Goal: Task Accomplishment & Management: Use online tool/utility

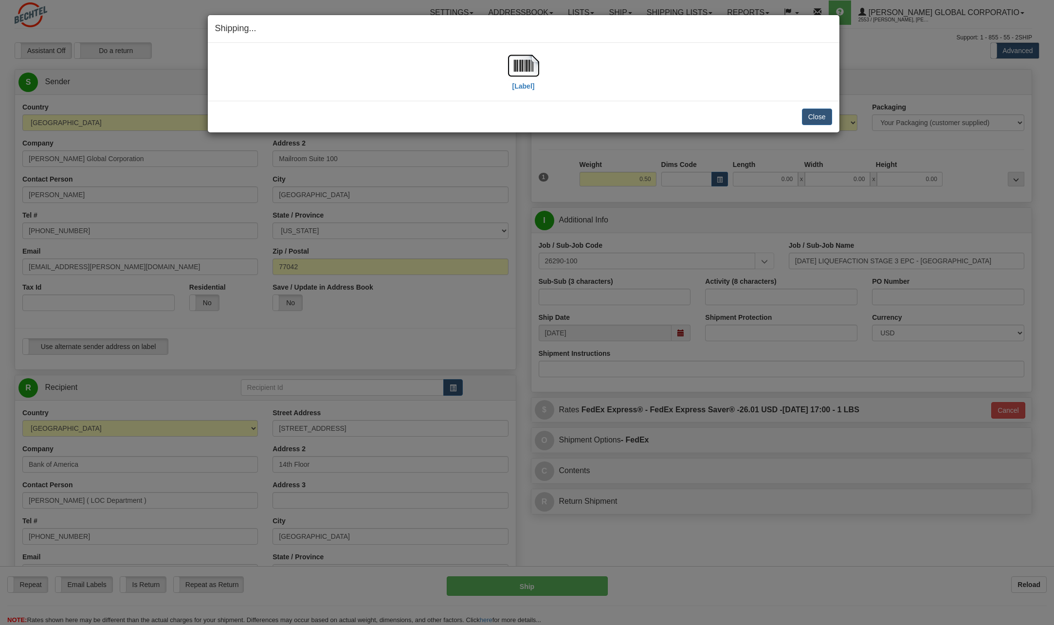
select select "CA"
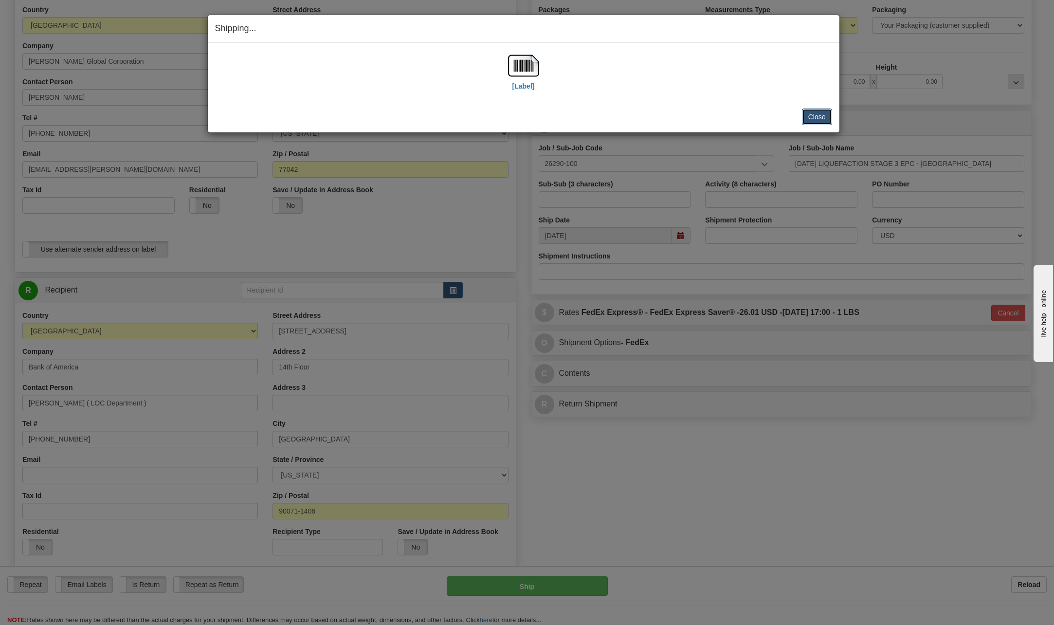
click at [813, 117] on button "Close" at bounding box center [817, 117] width 30 height 17
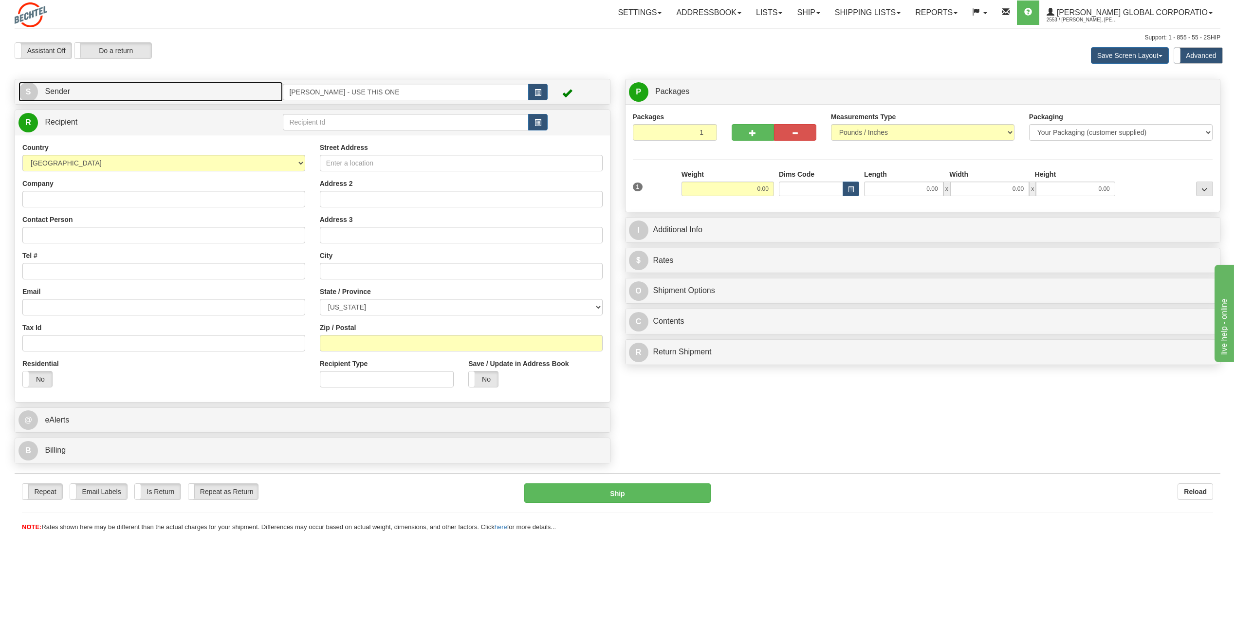
click at [27, 95] on span "S" at bounding box center [27, 91] width 19 height 19
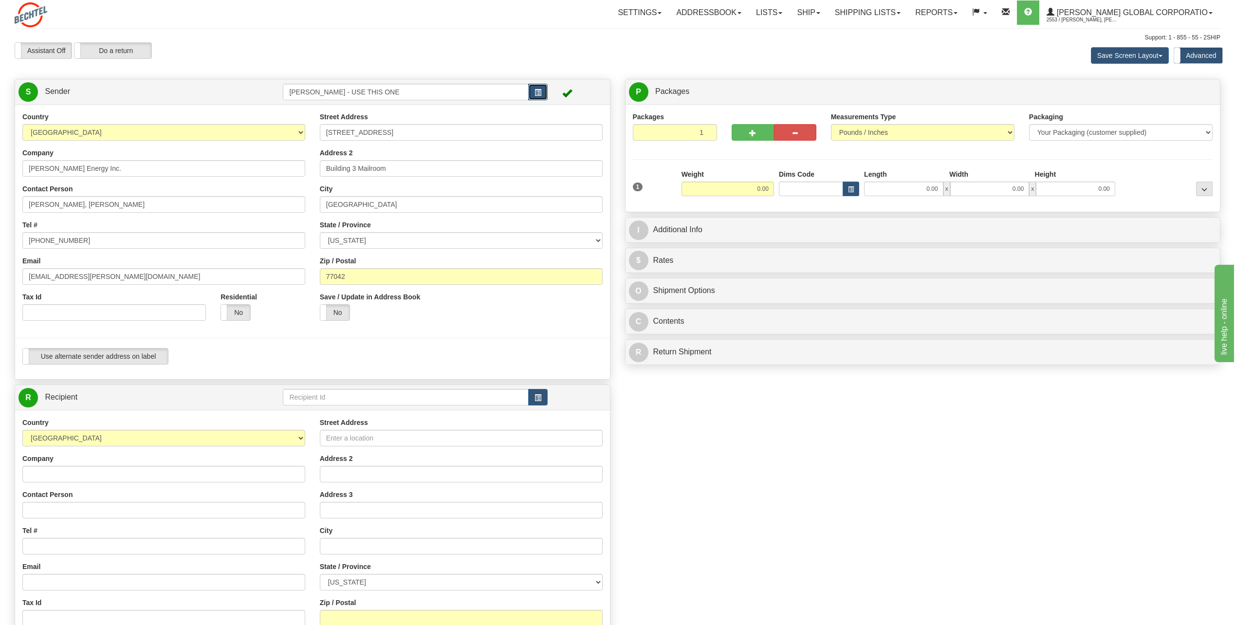
click at [539, 86] on button "button" at bounding box center [537, 92] width 19 height 17
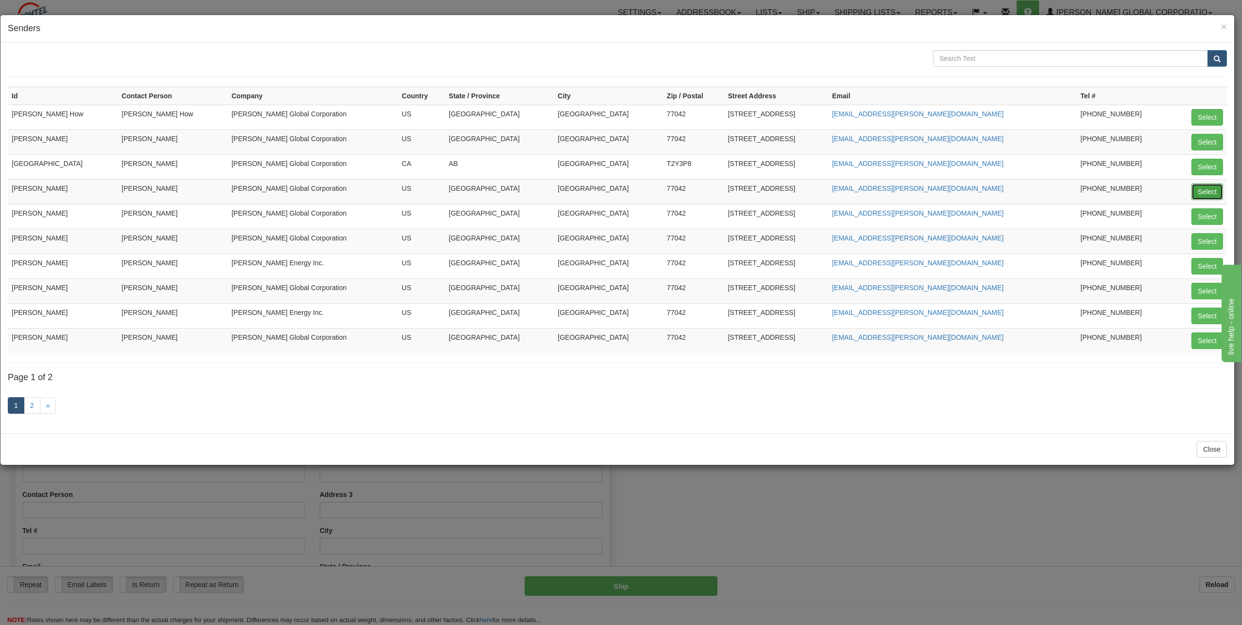
click at [1219, 189] on button "Select" at bounding box center [1208, 191] width 32 height 17
type input "[PERSON_NAME]"
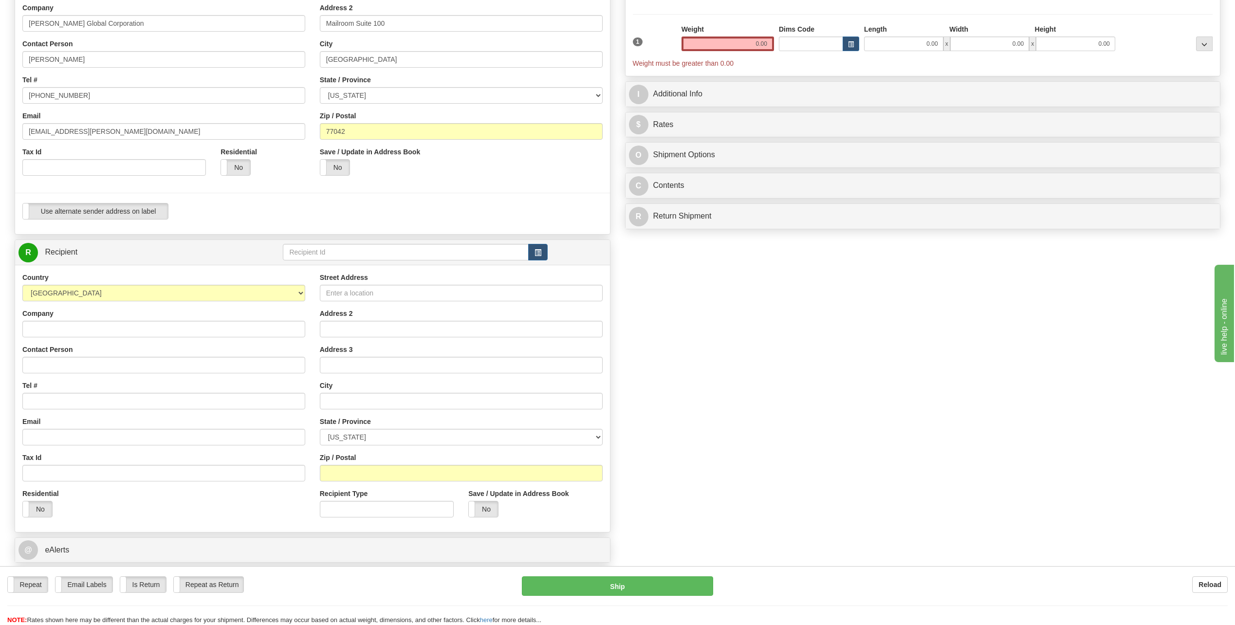
scroll to position [146, 0]
drag, startPoint x: 749, startPoint y: 39, endPoint x: 929, endPoint y: 45, distance: 179.7
click at [928, 46] on div "1 Weight 0.00 Dims Code 0.00" at bounding box center [922, 45] width 585 height 44
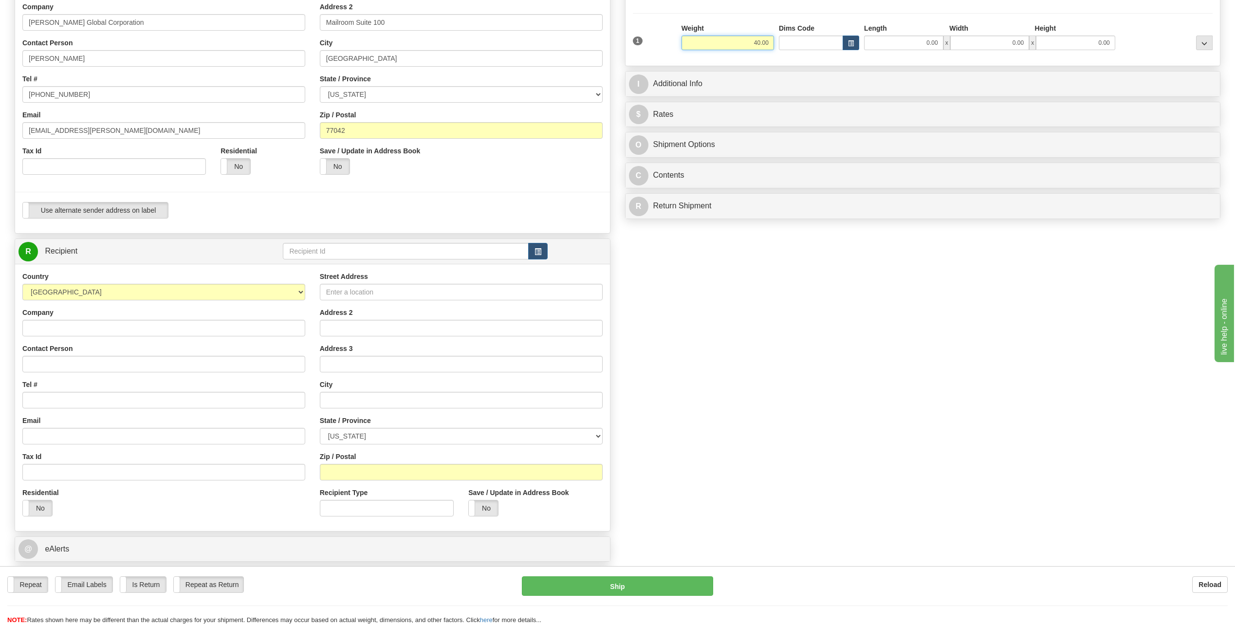
type input "40.00"
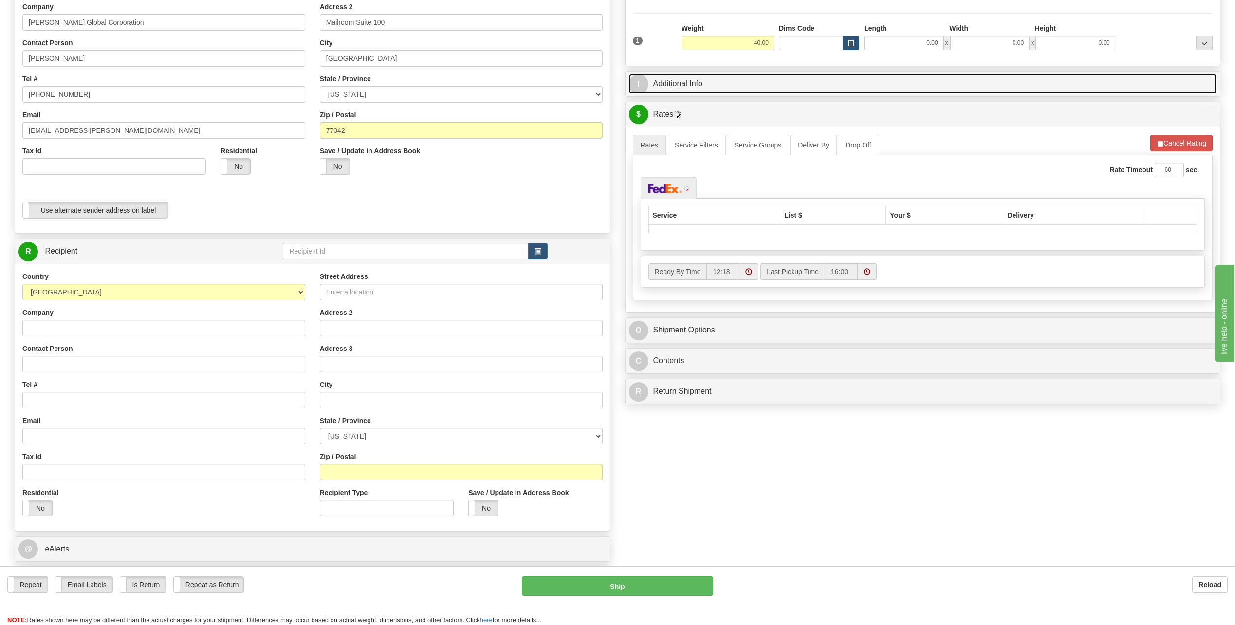
click at [647, 82] on span "I" at bounding box center [638, 83] width 19 height 19
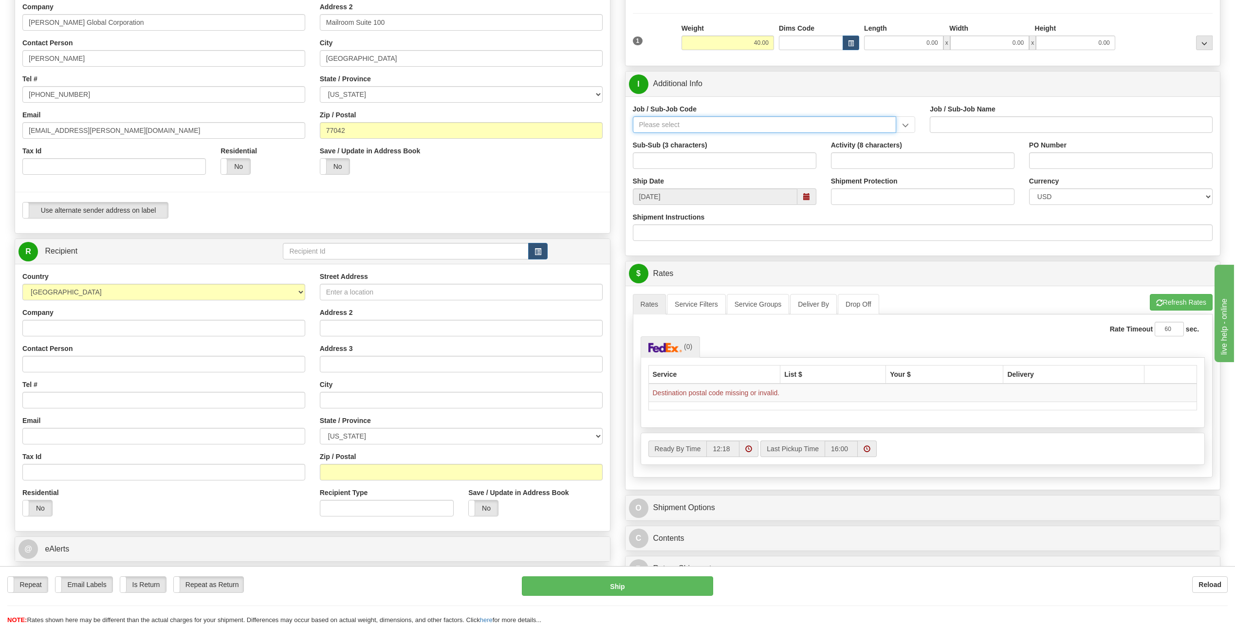
click at [682, 120] on input "Job / Sub-Job Code" at bounding box center [765, 124] width 264 height 17
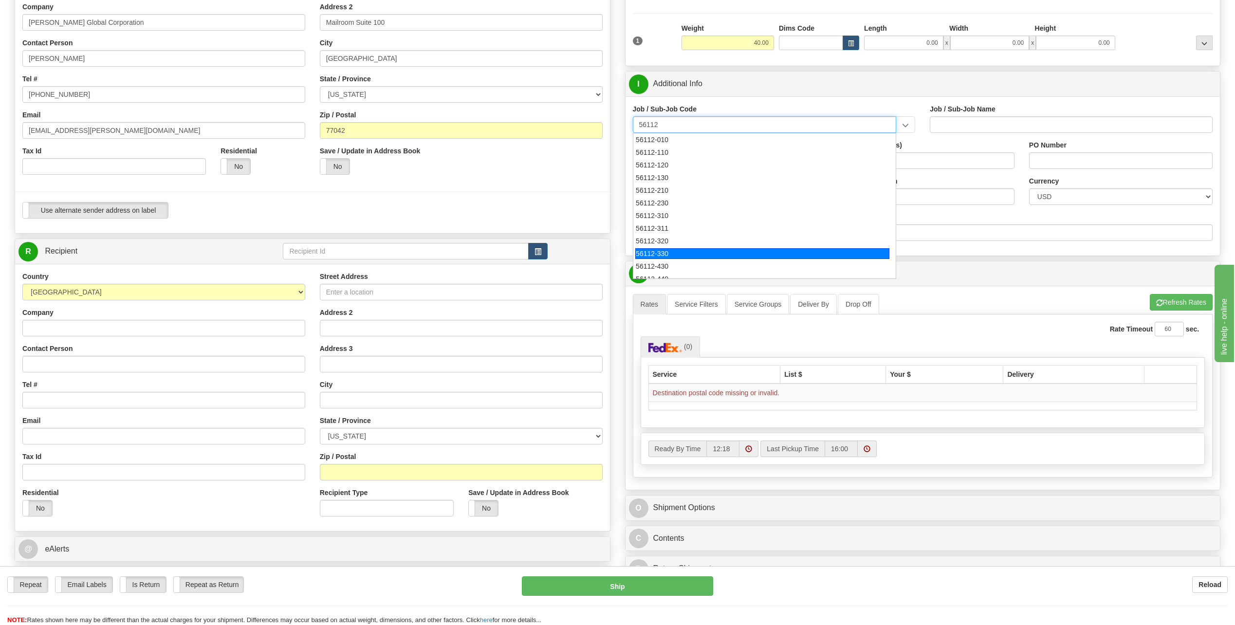
click at [669, 257] on div "56112-330" at bounding box center [762, 253] width 254 height 11
type input "56112-330"
type input "CITY WEST - TIER 3 - MAIL DISTRIBUTION SERVICES"
type input "56112-330"
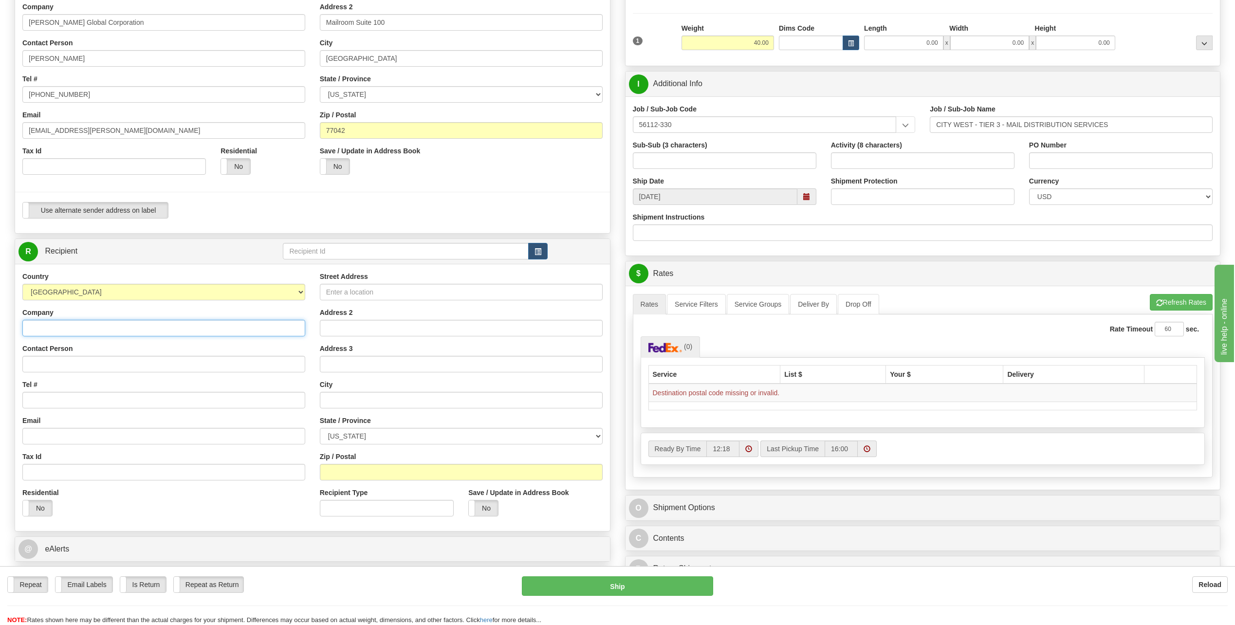
click at [71, 328] on input "Company" at bounding box center [163, 328] width 283 height 17
type input "[PERSON_NAME]"
click at [250, 342] on div "Country [GEOGRAPHIC_DATA] [GEOGRAPHIC_DATA] [GEOGRAPHIC_DATA] [GEOGRAPHIC_DATA]…" at bounding box center [163, 398] width 297 height 252
click at [56, 369] on input "Contact Person" at bounding box center [163, 364] width 283 height 17
type input "[PERSON_NAME]"
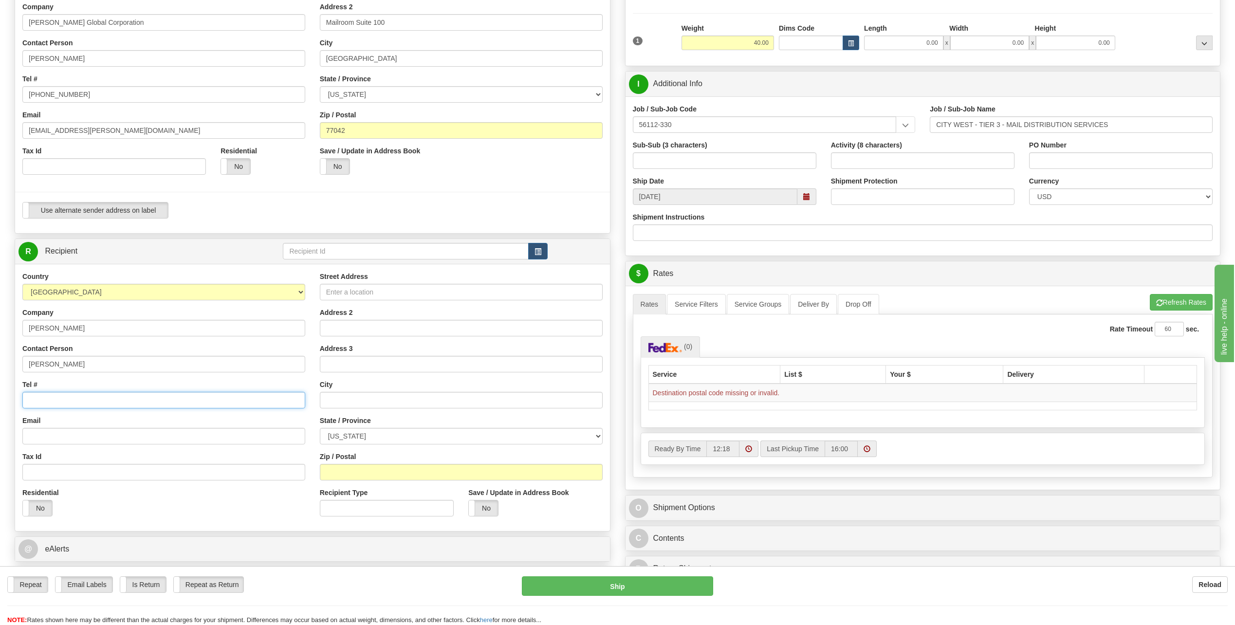
click at [79, 400] on input "Tel #" at bounding box center [163, 400] width 283 height 17
type input "[PHONE_NUMBER]"
click at [352, 296] on input "Street Address" at bounding box center [461, 292] width 283 height 17
type input "[STREET_ADDRESS][US_STATE]"
click at [393, 327] on input "Address 2" at bounding box center [461, 328] width 283 height 17
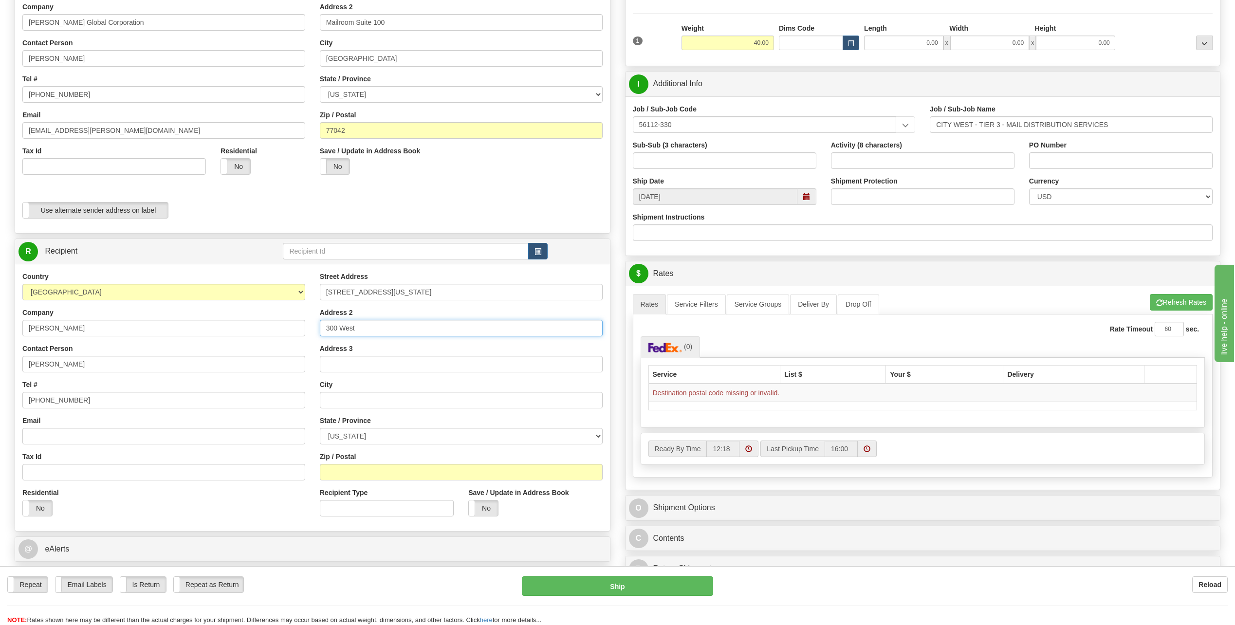
type input "300 West"
click at [359, 386] on div "City" at bounding box center [461, 394] width 283 height 29
click at [354, 395] on input "text" at bounding box center [461, 400] width 283 height 17
type input "[US_STATE]"
click at [586, 434] on select "[US_STATE] [US_STATE] [US_STATE] [US_STATE] Armed Forces America Armed Forces E…" at bounding box center [461, 436] width 283 height 17
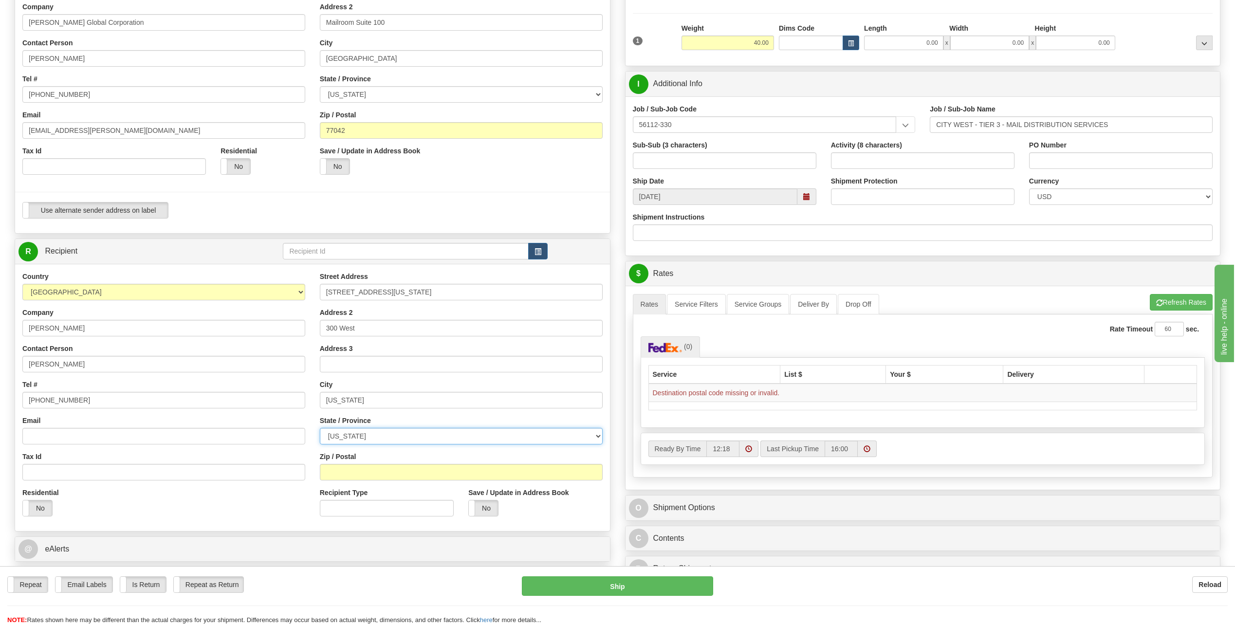
select select "DC"
click at [320, 428] on select "[US_STATE] [US_STATE] [US_STATE] [US_STATE] Armed Forces America Armed Forces E…" at bounding box center [461, 436] width 283 height 17
click at [360, 476] on input "Zip / Postal" at bounding box center [461, 472] width 283 height 17
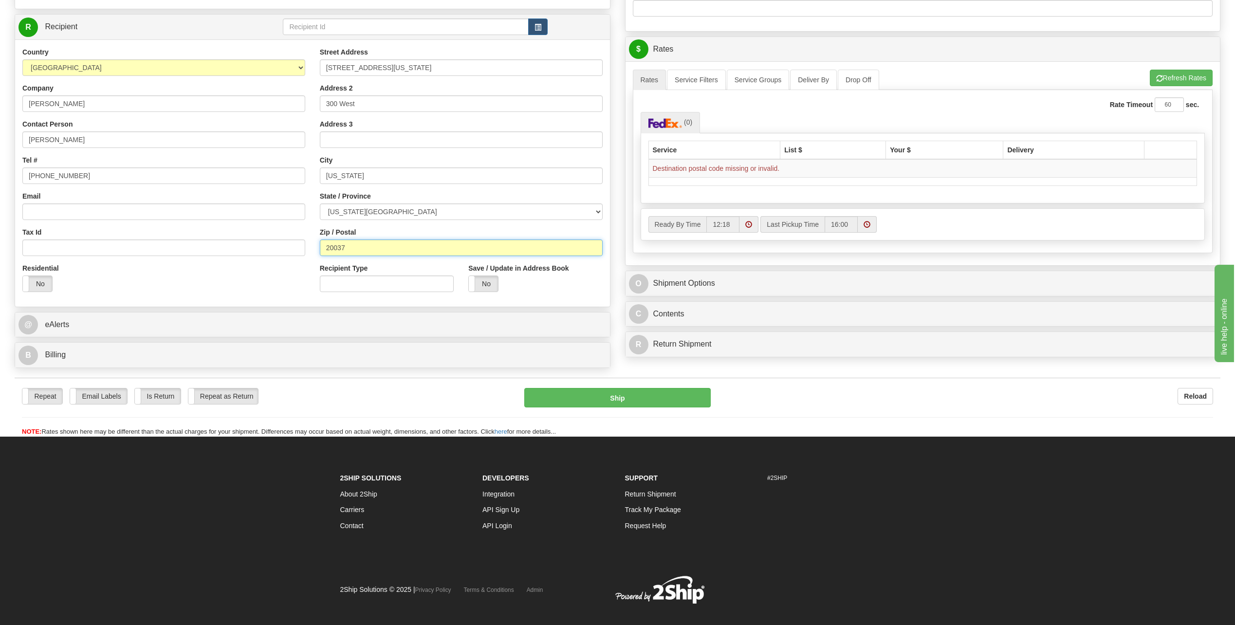
scroll to position [384, 0]
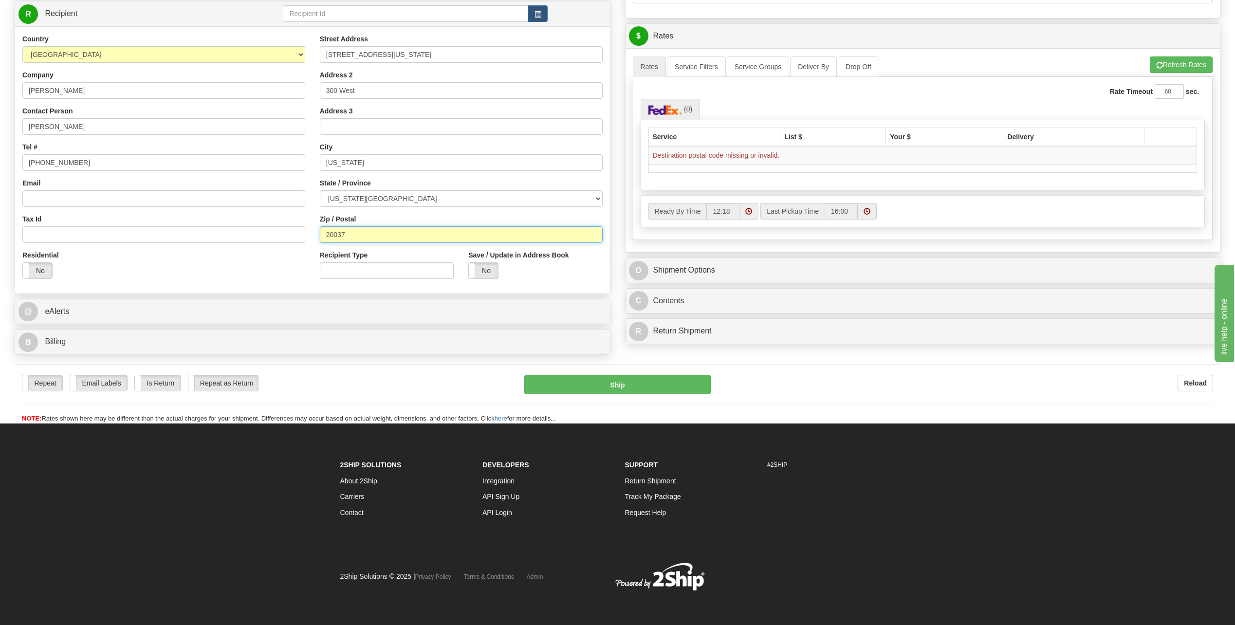
type input "20037"
click at [397, 294] on div "Create a label for the return Create Pickup Without Label S Sender [PERSON_NAME]" at bounding box center [312, 27] width 610 height 664
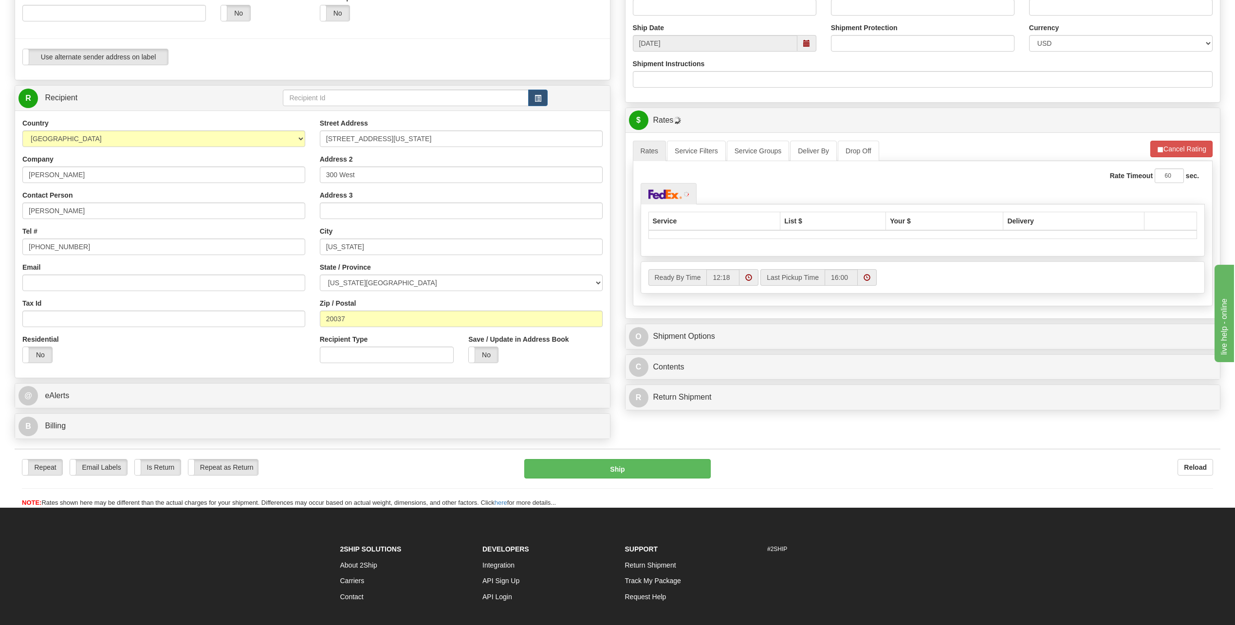
scroll to position [287, 0]
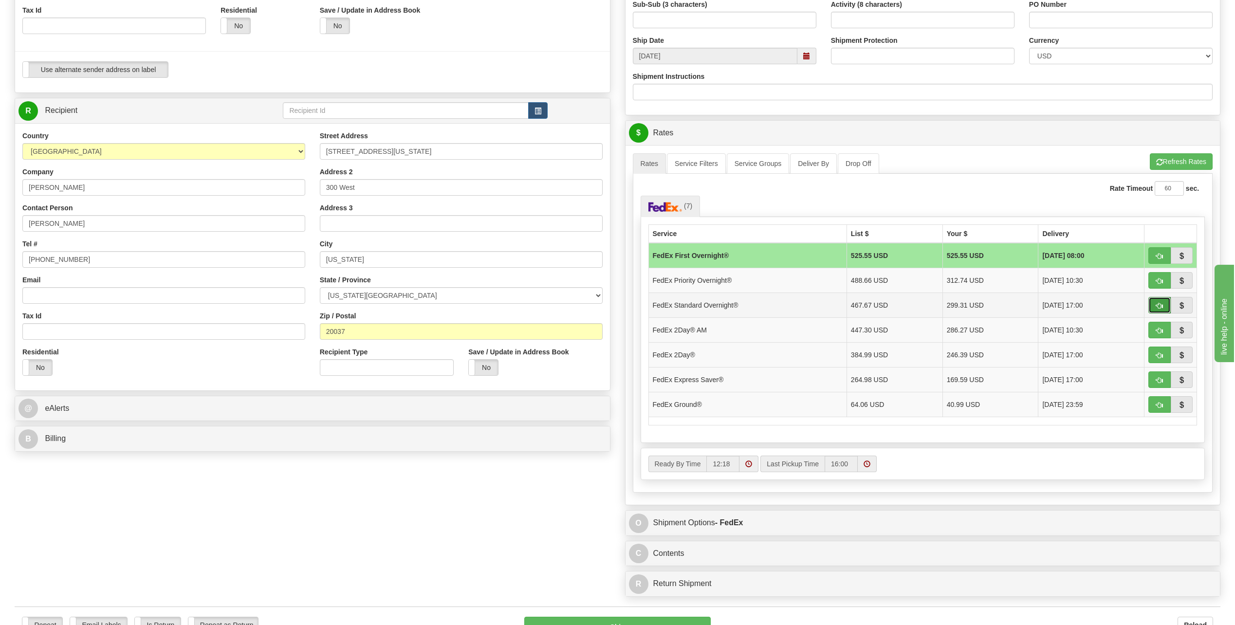
click at [1166, 306] on button "button" at bounding box center [1159, 305] width 22 height 17
type input "05"
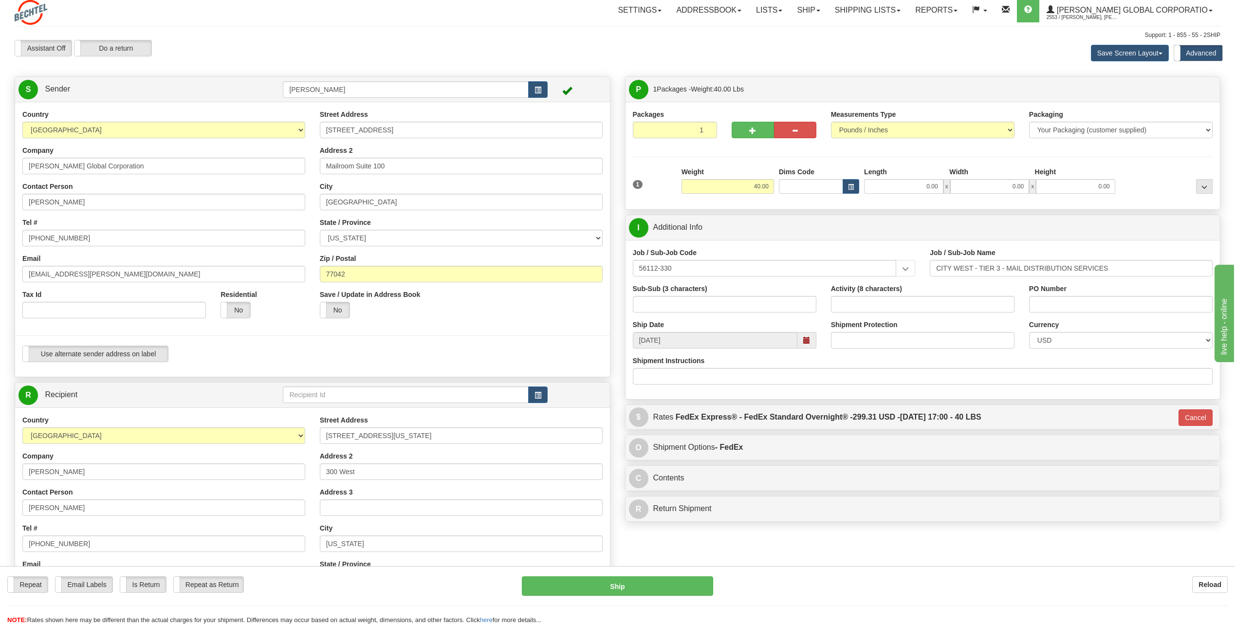
scroll to position [0, 0]
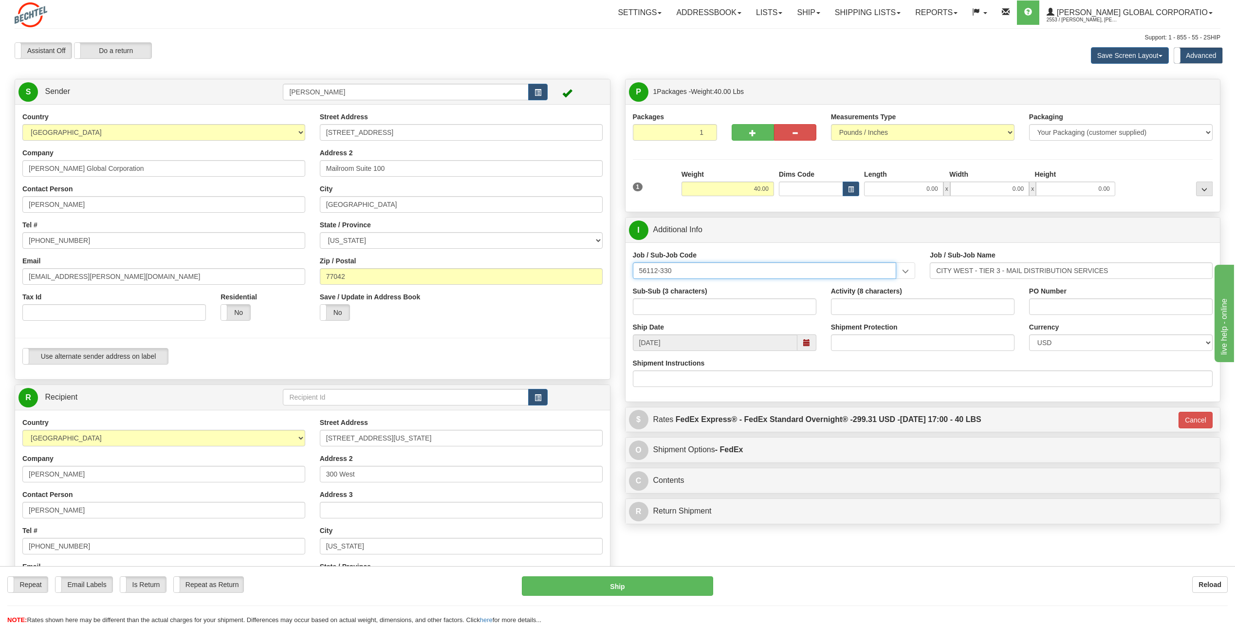
click at [678, 271] on input "56112-330" at bounding box center [765, 270] width 264 height 17
type input "5"
click at [647, 267] on input "Job / Sub-Job Code" at bounding box center [765, 270] width 264 height 17
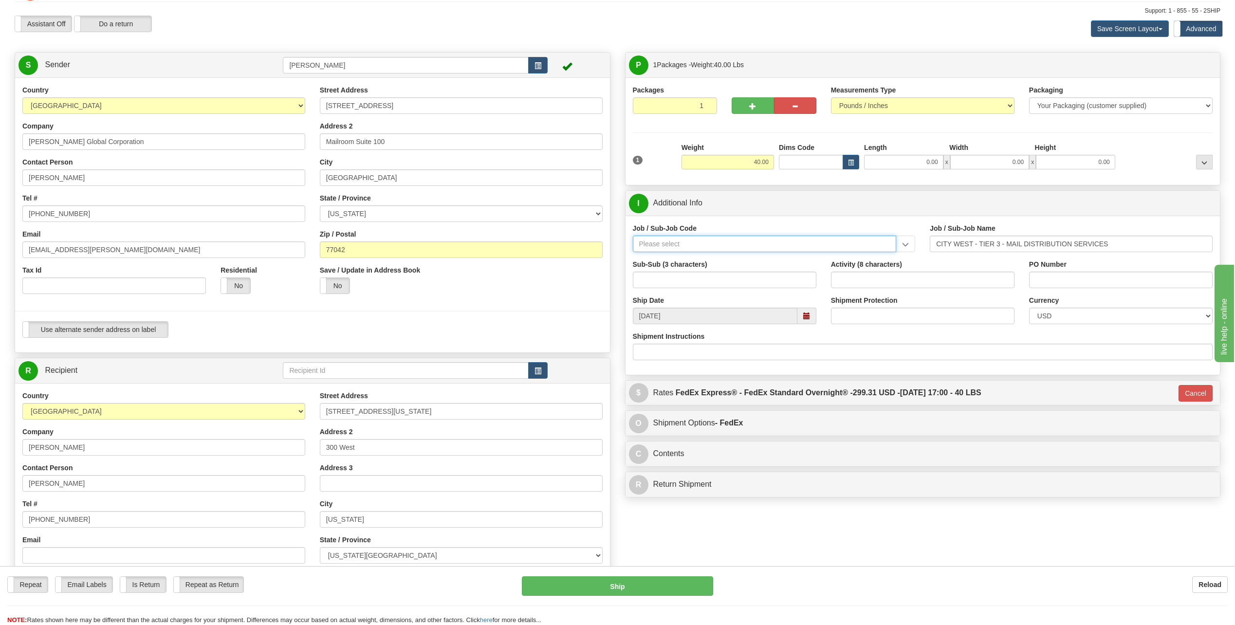
scroll to position [97, 0]
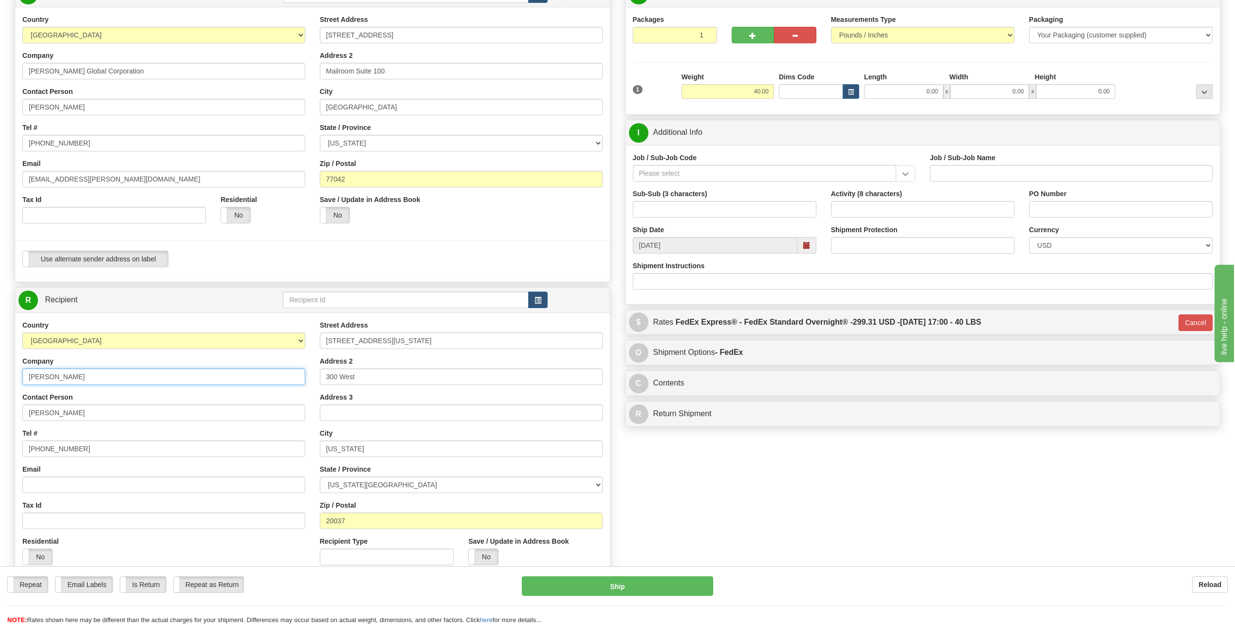
click at [77, 374] on input "[PERSON_NAME]" at bounding box center [163, 376] width 283 height 17
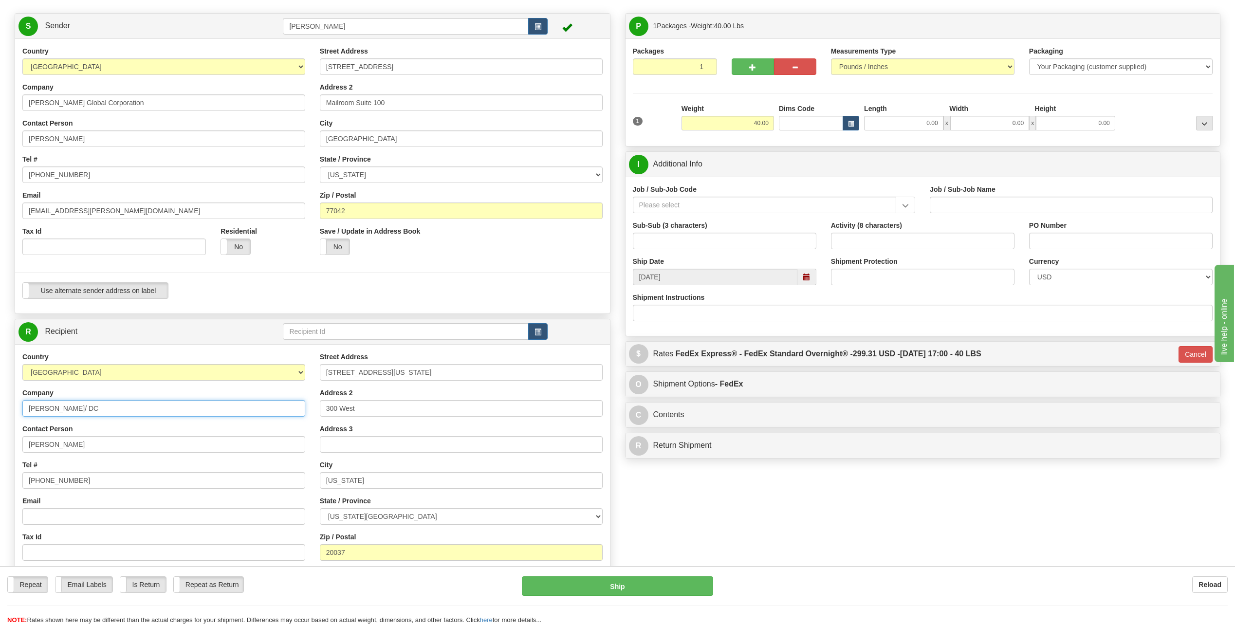
scroll to position [49, 0]
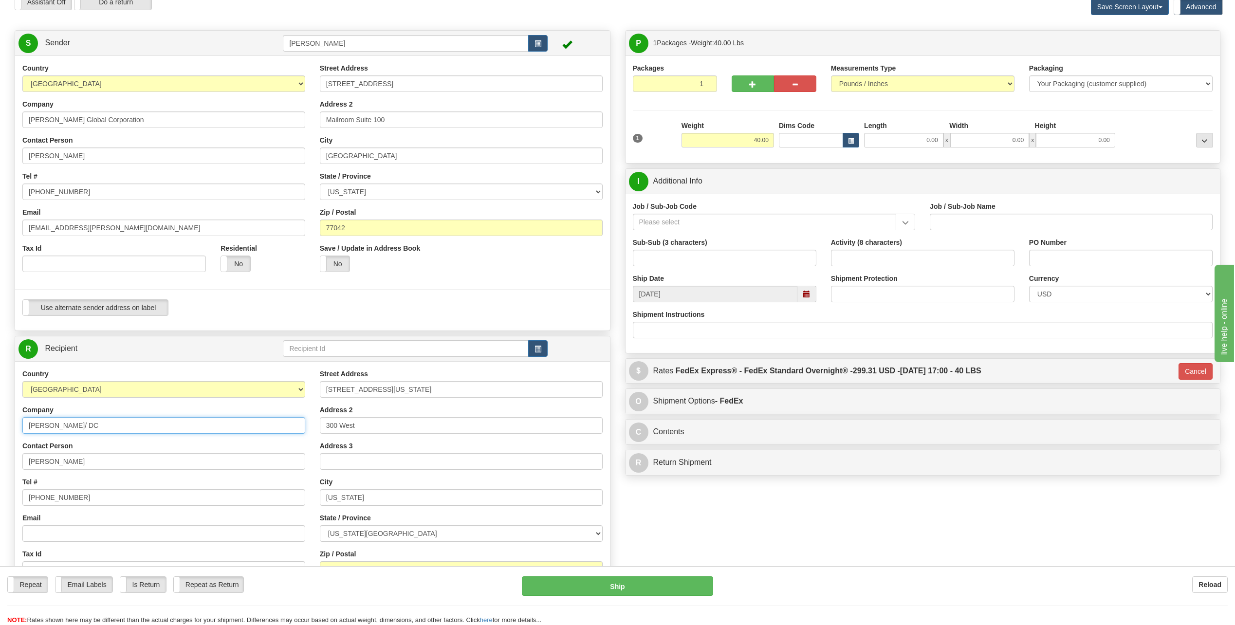
type input "[PERSON_NAME]/ DC"
click at [52, 460] on input "[PERSON_NAME]" at bounding box center [163, 461] width 283 height 17
type input "R"
click at [81, 499] on input "[PHONE_NUMBER]" at bounding box center [163, 497] width 283 height 17
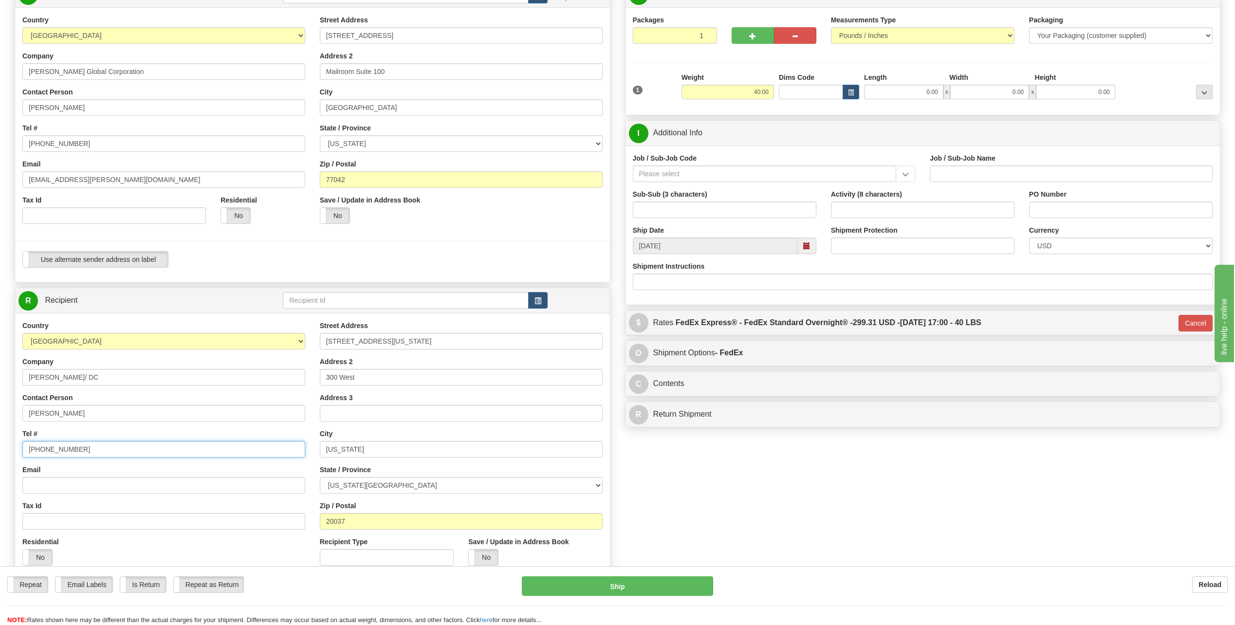
scroll to position [97, 0]
click at [43, 412] on input "[PERSON_NAME]" at bounding box center [163, 412] width 283 height 17
type input "[PERSON_NAME]"
click at [89, 108] on input "[PERSON_NAME]" at bounding box center [163, 107] width 283 height 17
type input "C"
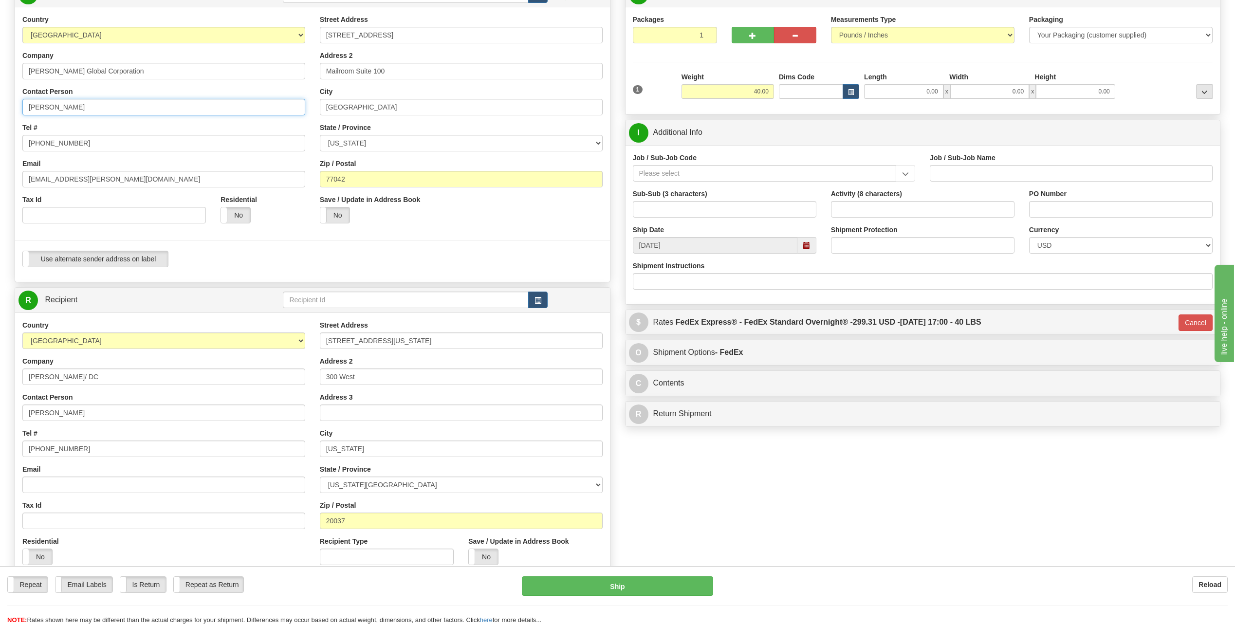
type input "[PERSON_NAME]"
click at [247, 122] on div "Country [GEOGRAPHIC_DATA] [GEOGRAPHIC_DATA] [GEOGRAPHIC_DATA] [GEOGRAPHIC_DATA]…" at bounding box center [163, 123] width 297 height 216
drag, startPoint x: 85, startPoint y: 144, endPoint x: 91, endPoint y: 144, distance: 5.4
click at [88, 144] on input "[PHONE_NUMBER]" at bounding box center [163, 143] width 283 height 17
type input "[PHONE_NUMBER]"
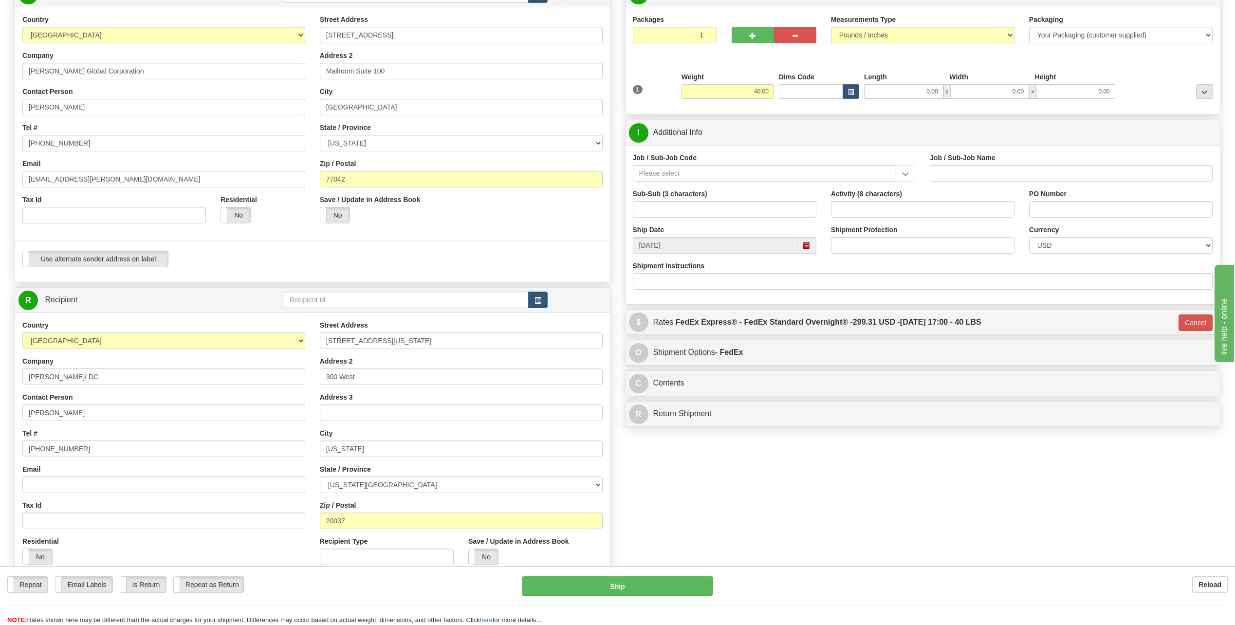
click at [222, 122] on div "Country [GEOGRAPHIC_DATA] [GEOGRAPHIC_DATA] [GEOGRAPHIC_DATA] [GEOGRAPHIC_DATA]…" at bounding box center [163, 123] width 297 height 216
drag, startPoint x: 60, startPoint y: 179, endPoint x: -2, endPoint y: 174, distance: 62.5
click at [0, 174] on html "Training Course Close Toggle navigation Settings Shipping Preferences New Sende…" at bounding box center [617, 215] width 1235 height 625
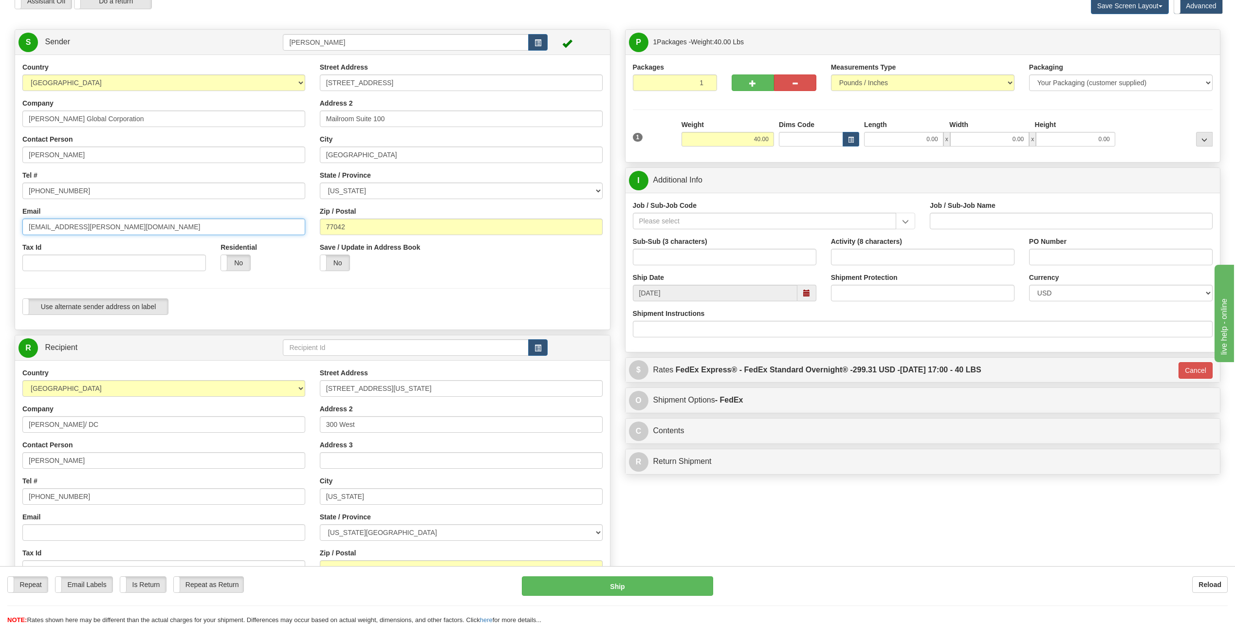
scroll to position [49, 0]
type input "[EMAIL_ADDRESS][PERSON_NAME][DOMAIN_NAME]"
click at [671, 221] on input "Job / Sub-Job Code" at bounding box center [765, 222] width 264 height 17
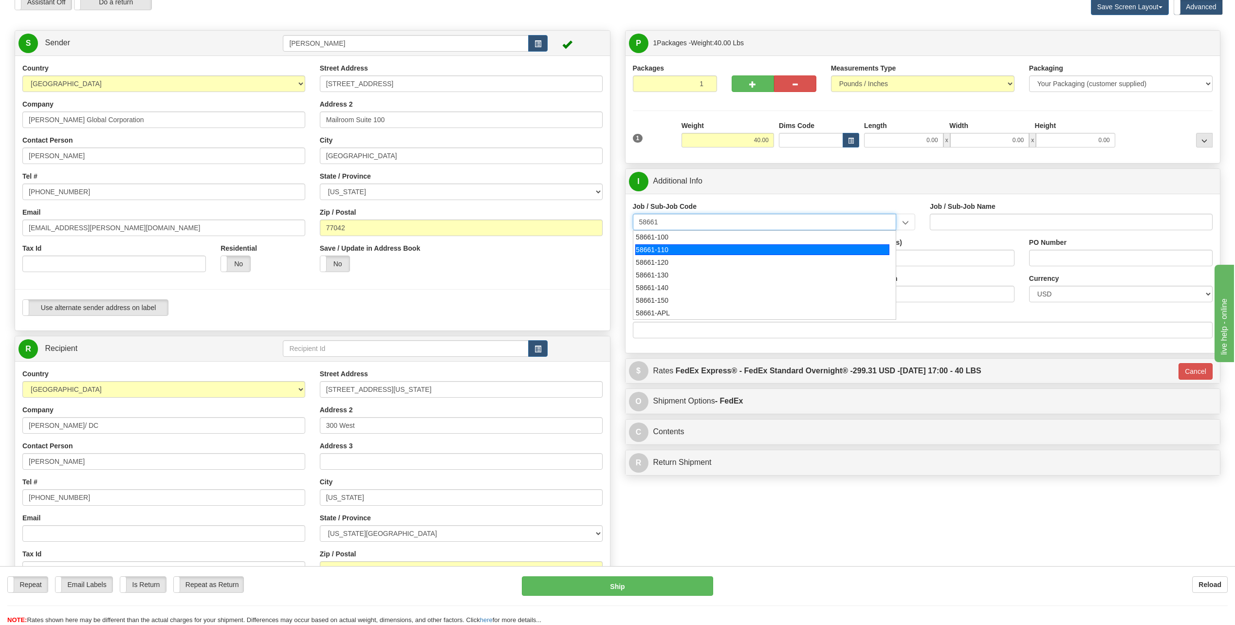
click at [645, 251] on div "58661-110" at bounding box center [762, 249] width 254 height 11
type input "58661-110"
type input "STRATEGIC INVESTMENTS - MOONSHOT"
type input "58661-110"
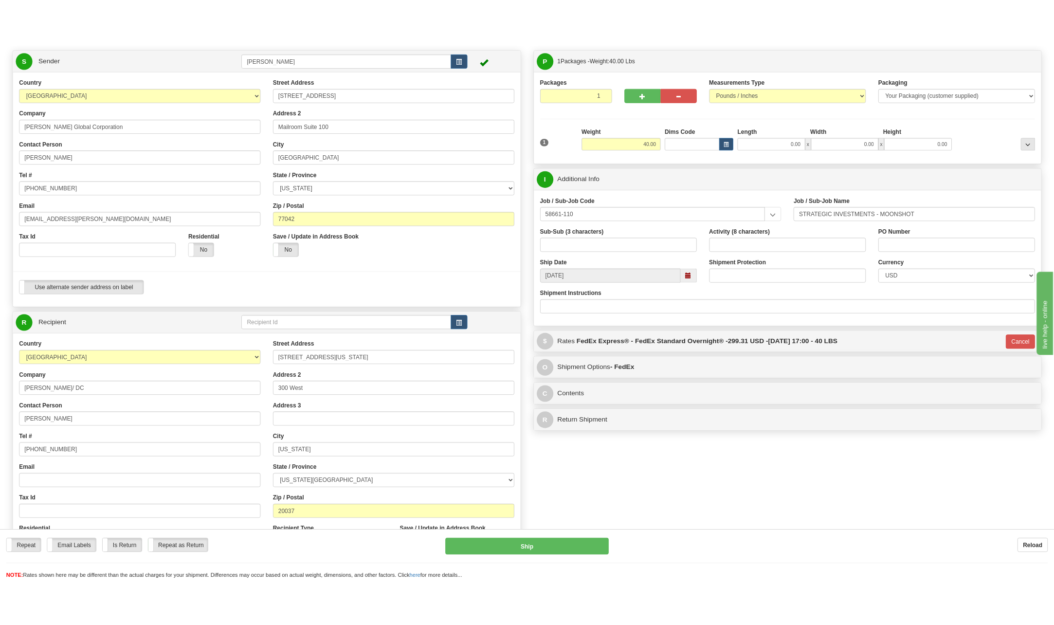
scroll to position [97, 0]
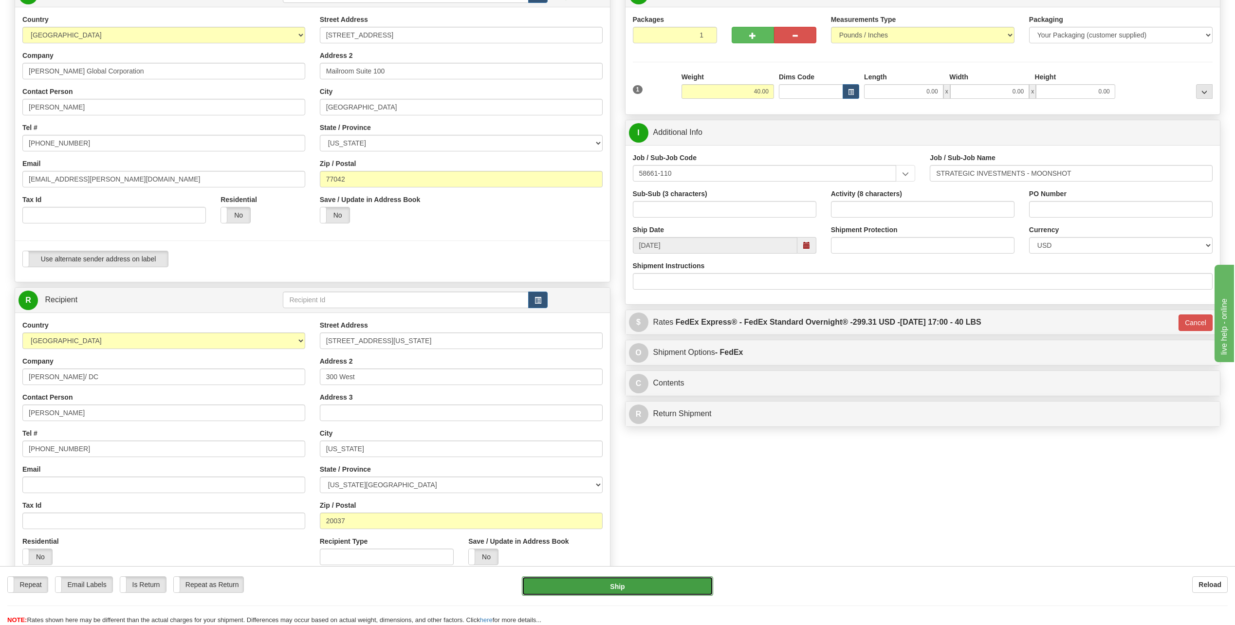
click at [653, 588] on button "Ship" at bounding box center [617, 585] width 191 height 19
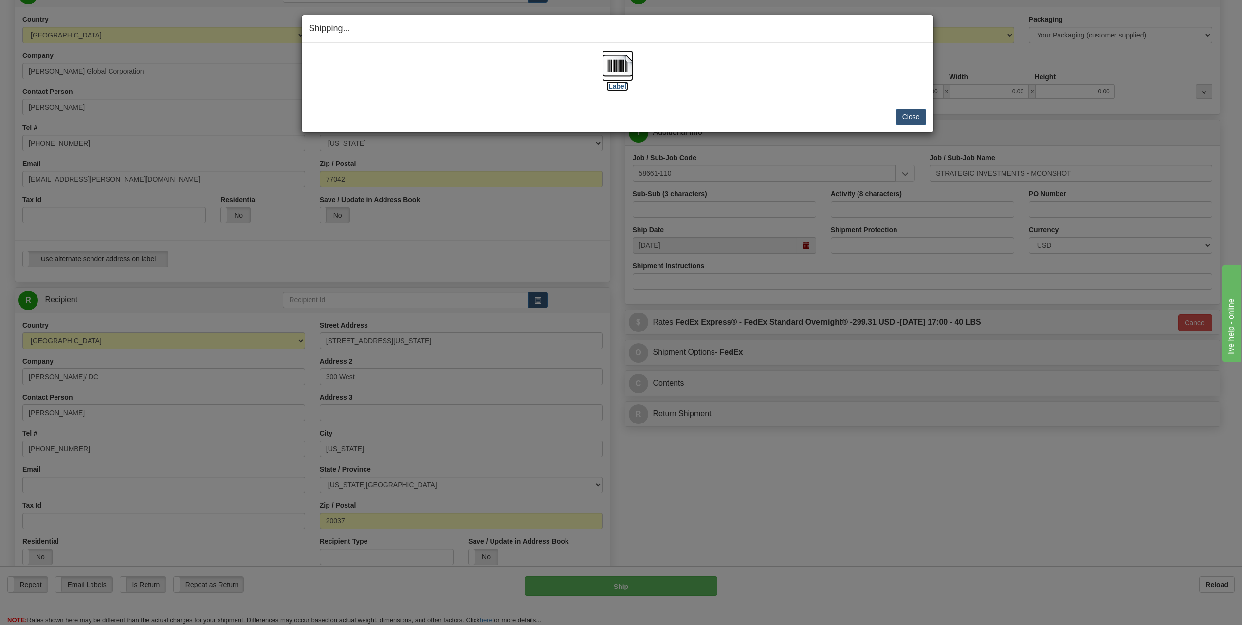
click at [617, 62] on img at bounding box center [617, 65] width 31 height 31
